Goal: Check status

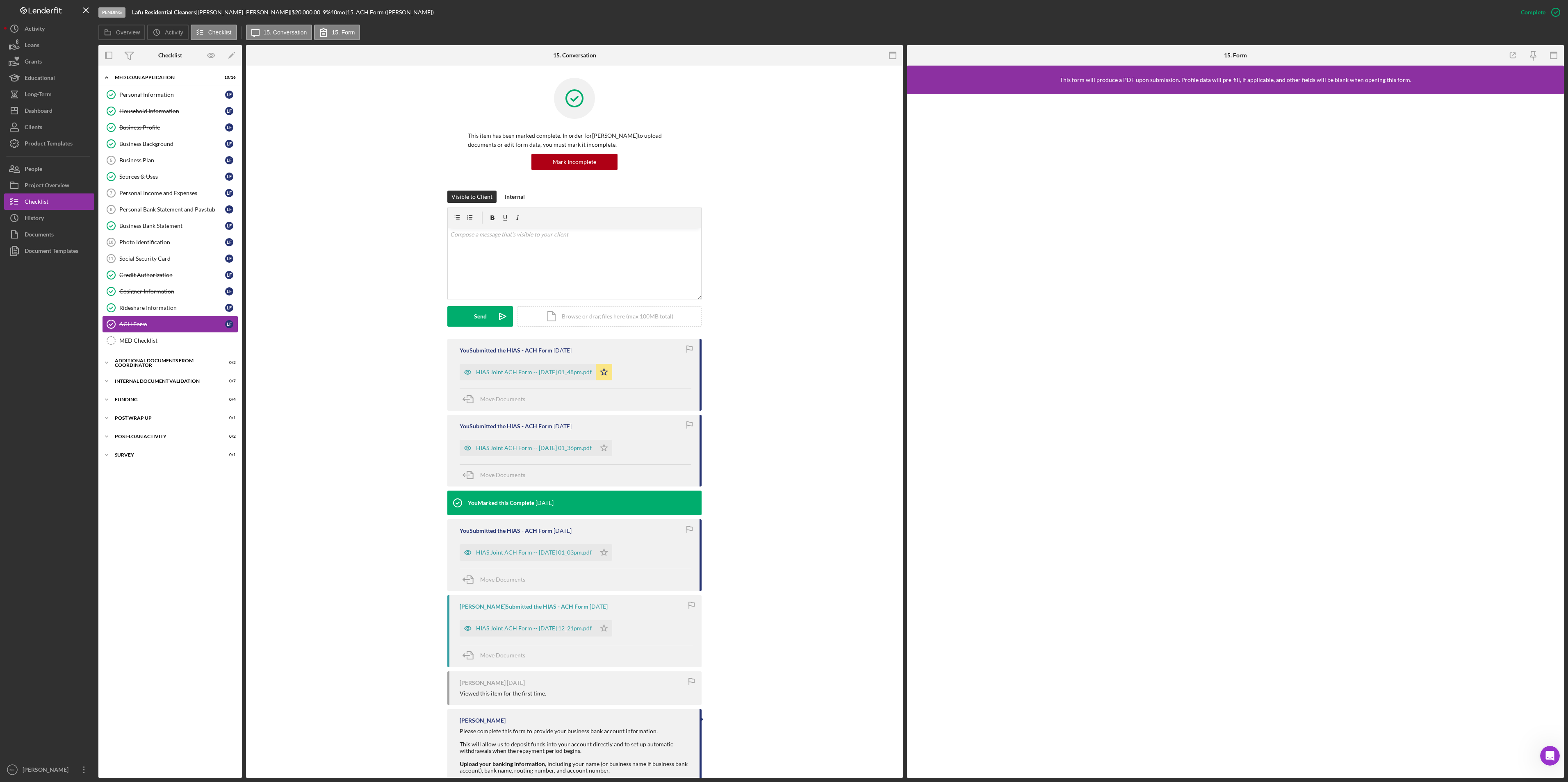
click at [159, 327] on div "ACH Form" at bounding box center [172, 324] width 106 height 7
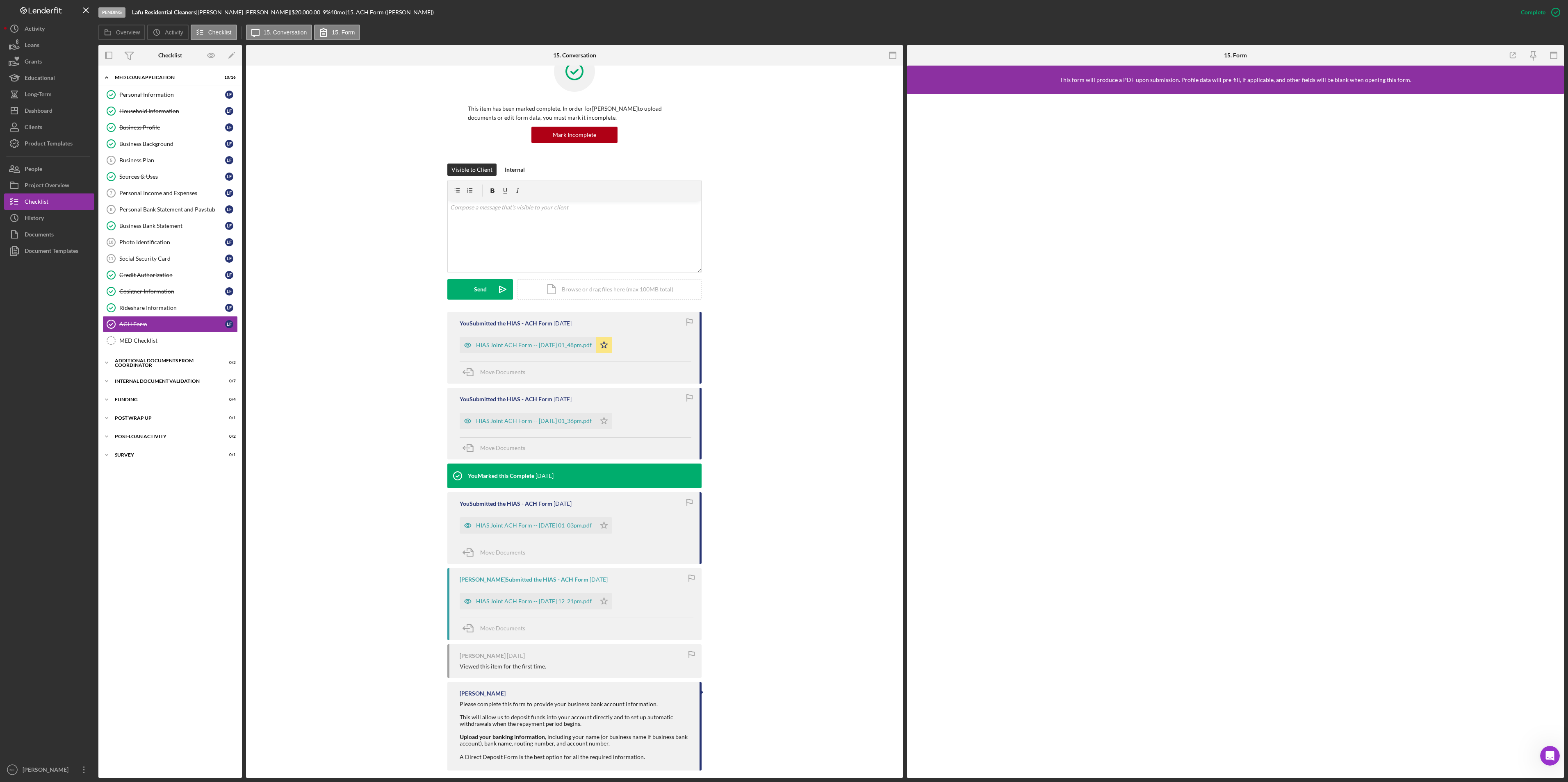
scroll to position [37, 0]
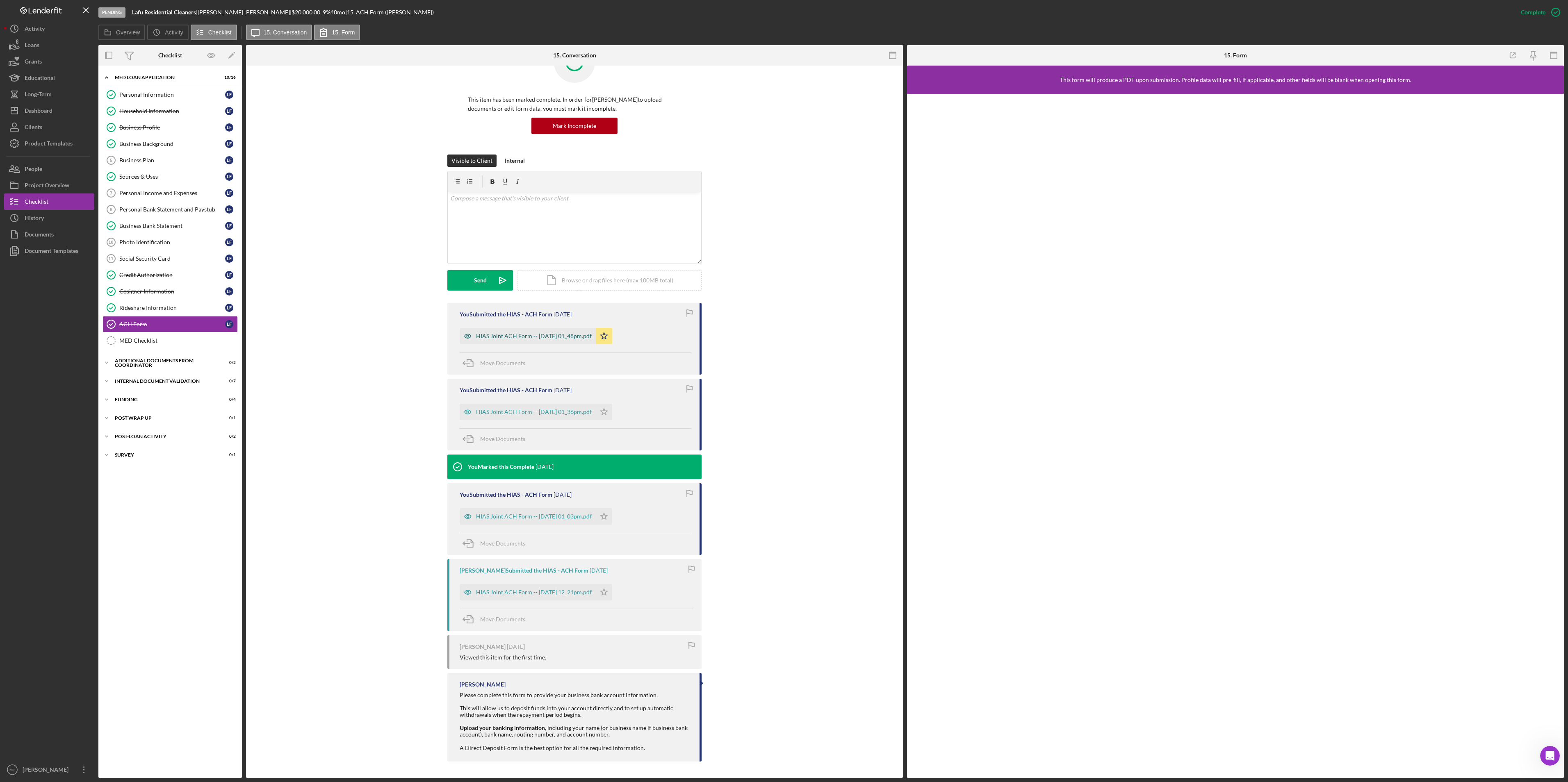
click at [541, 335] on div "HIAS Joint ACH Form -- [DATE] 01_48pm.pdf" at bounding box center [534, 336] width 116 height 7
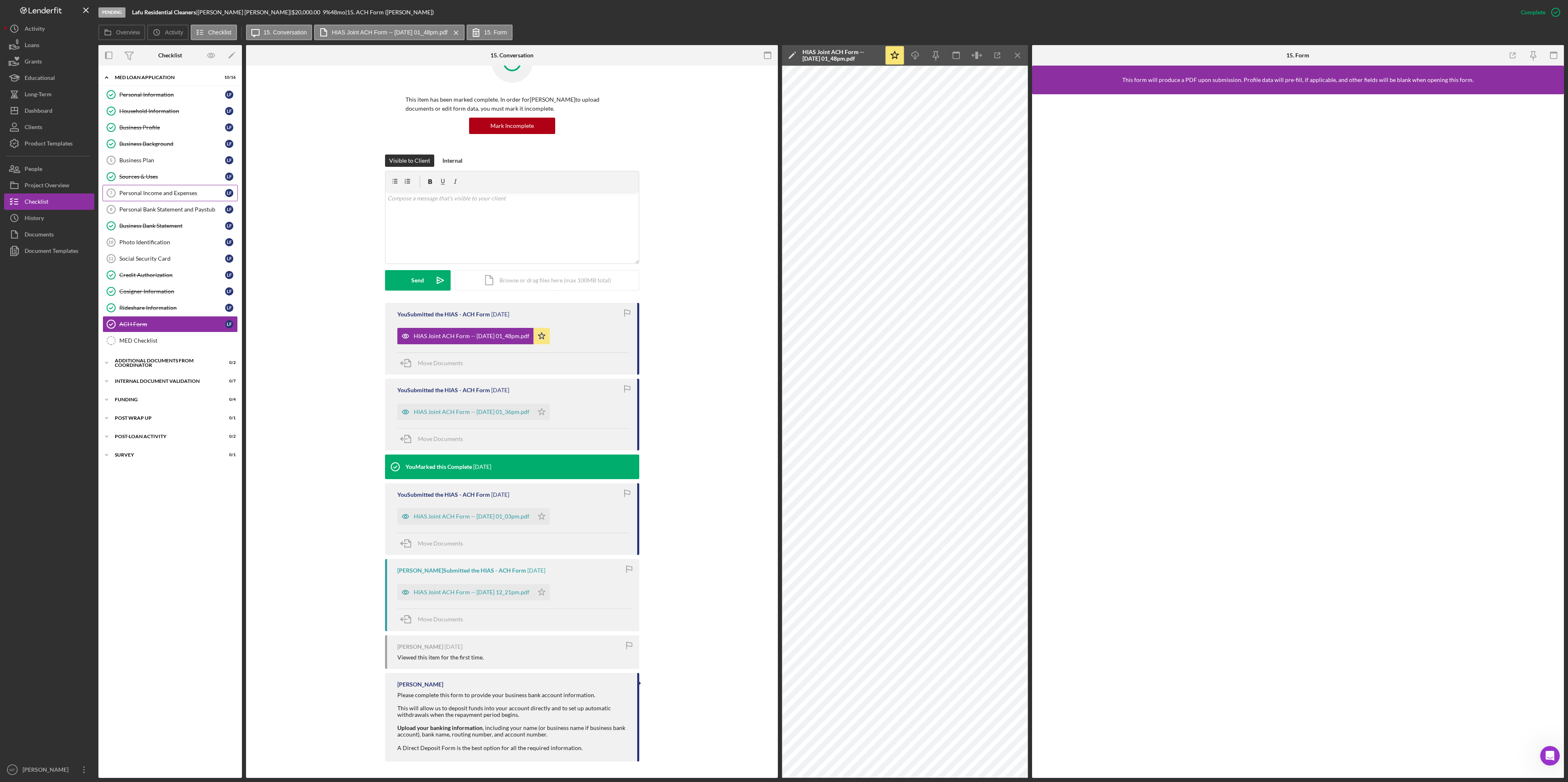
click at [176, 196] on div "Personal Income and Expenses" at bounding box center [172, 193] width 106 height 7
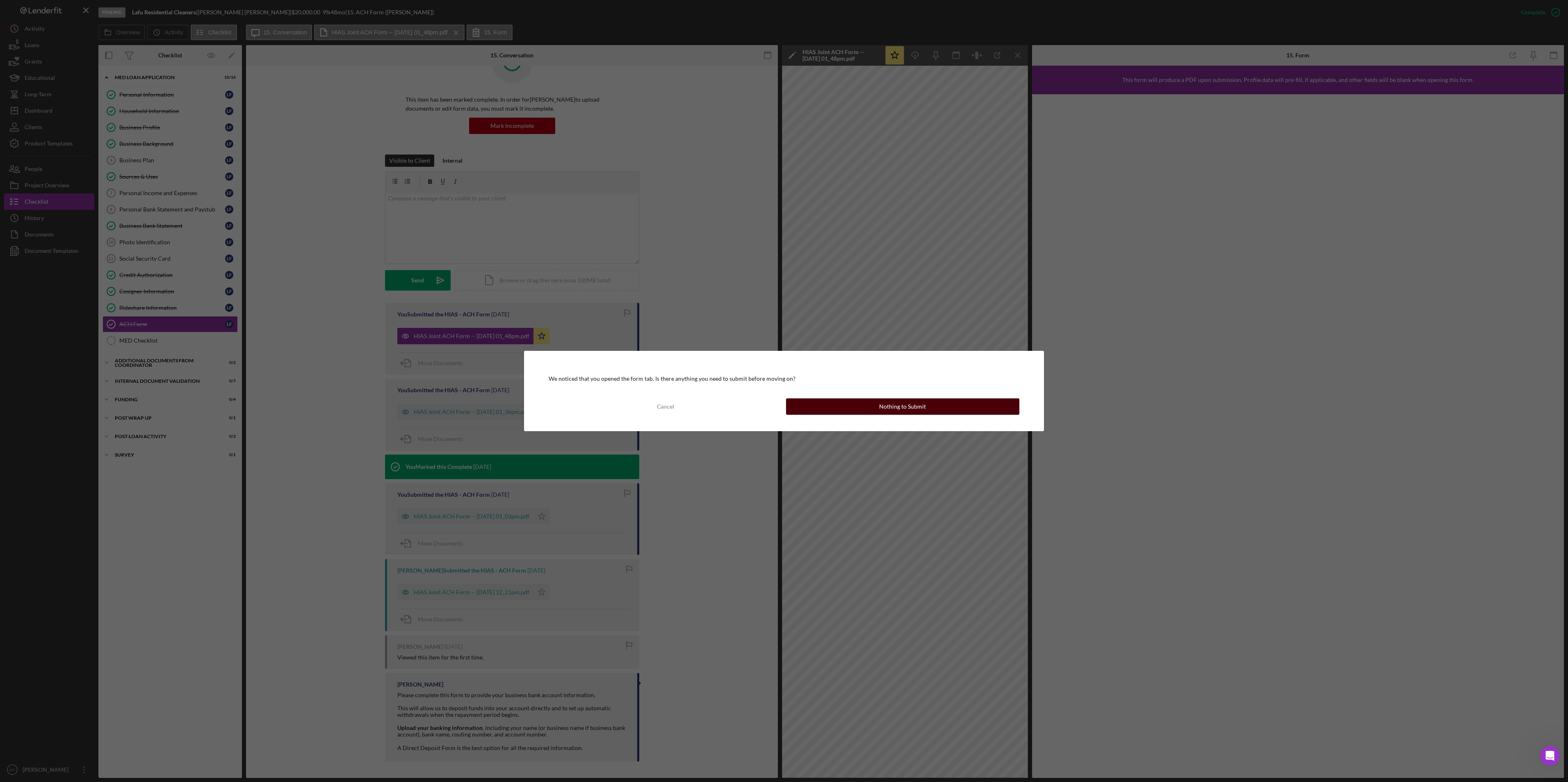
click at [830, 400] on button "Nothing to Submit" at bounding box center [902, 407] width 233 height 17
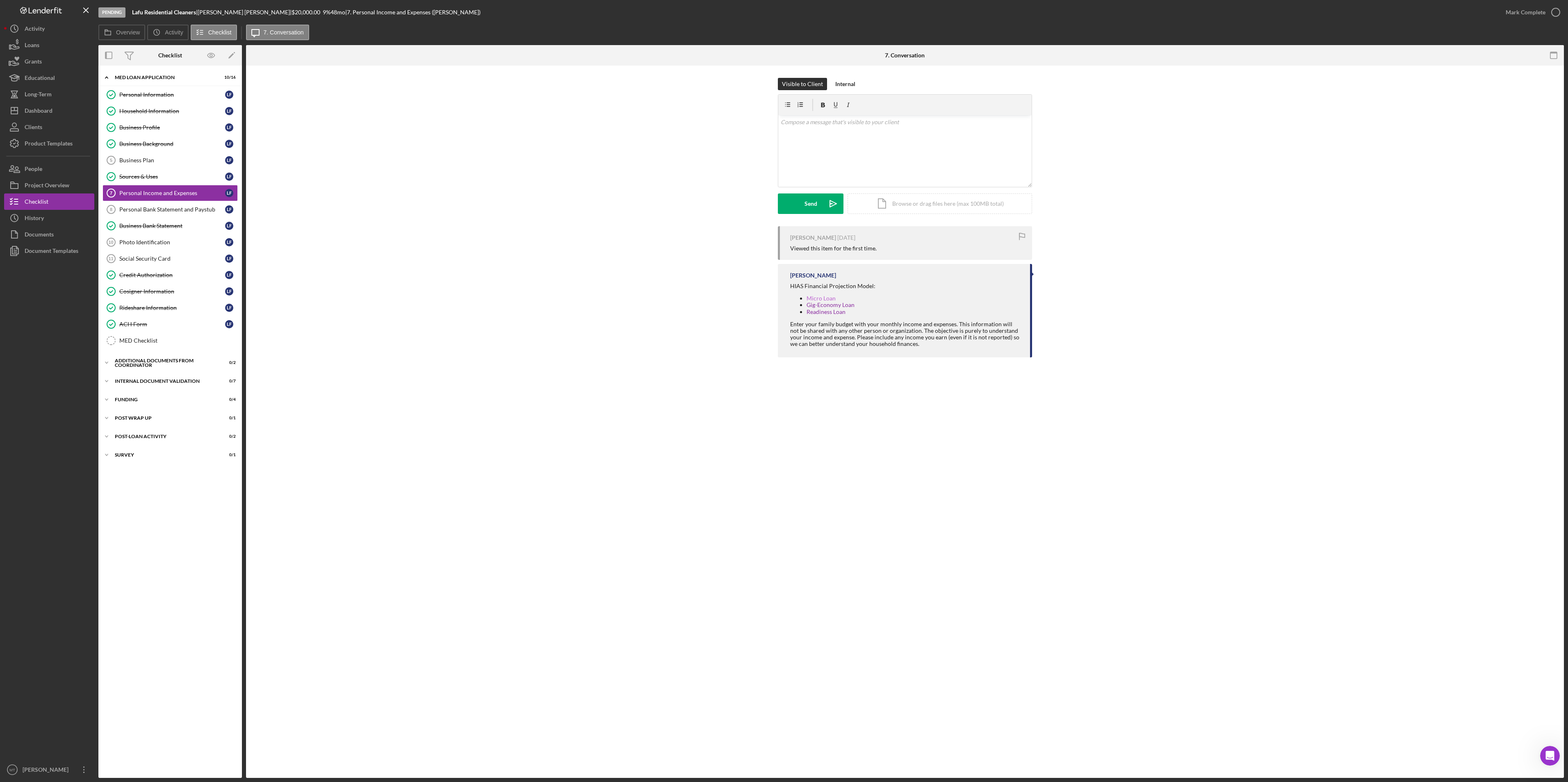
click at [822, 297] on link "Micro Loan" at bounding box center [820, 297] width 29 height 7
